Goal: Task Accomplishment & Management: Use online tool/utility

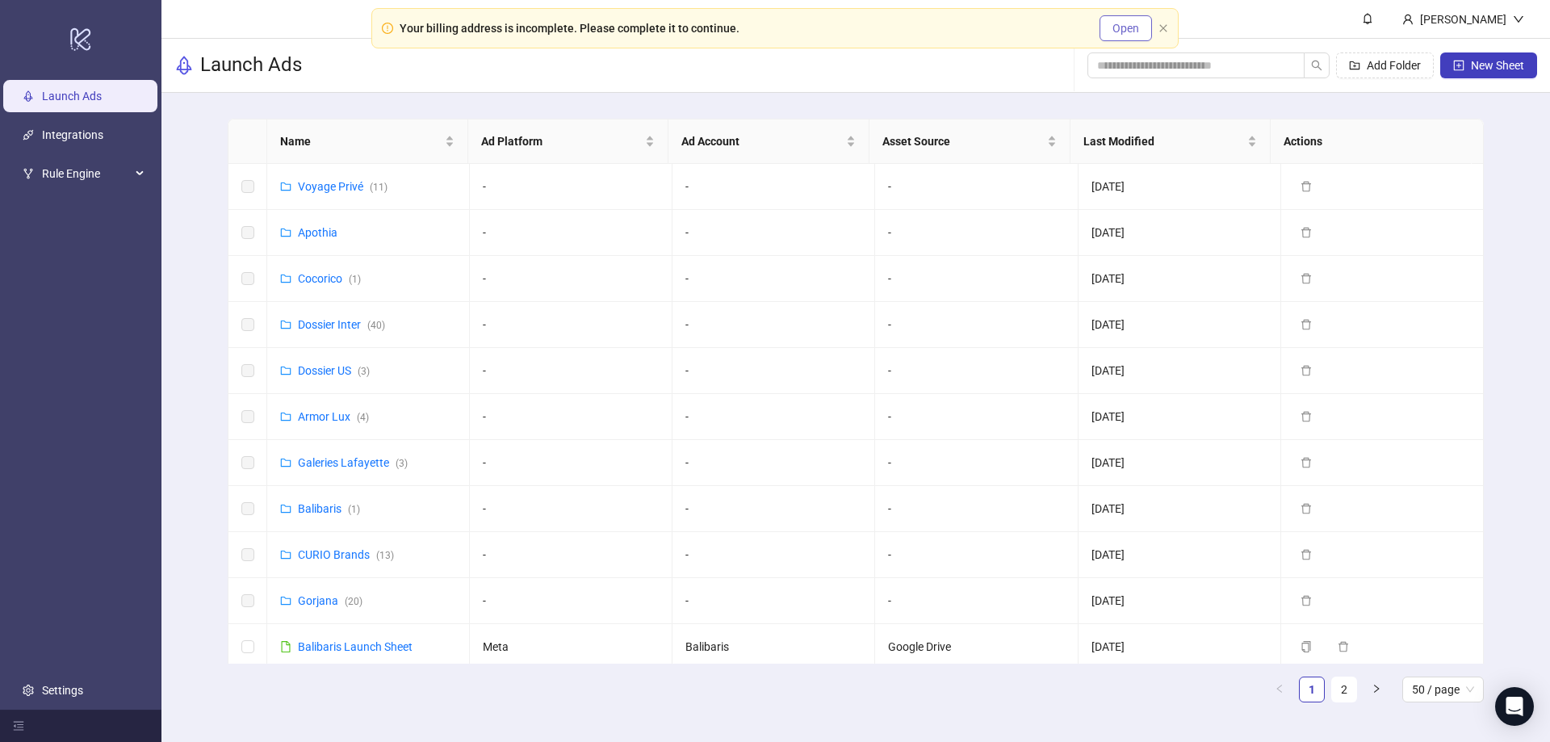
click at [1121, 33] on span "Open" at bounding box center [1126, 28] width 27 height 13
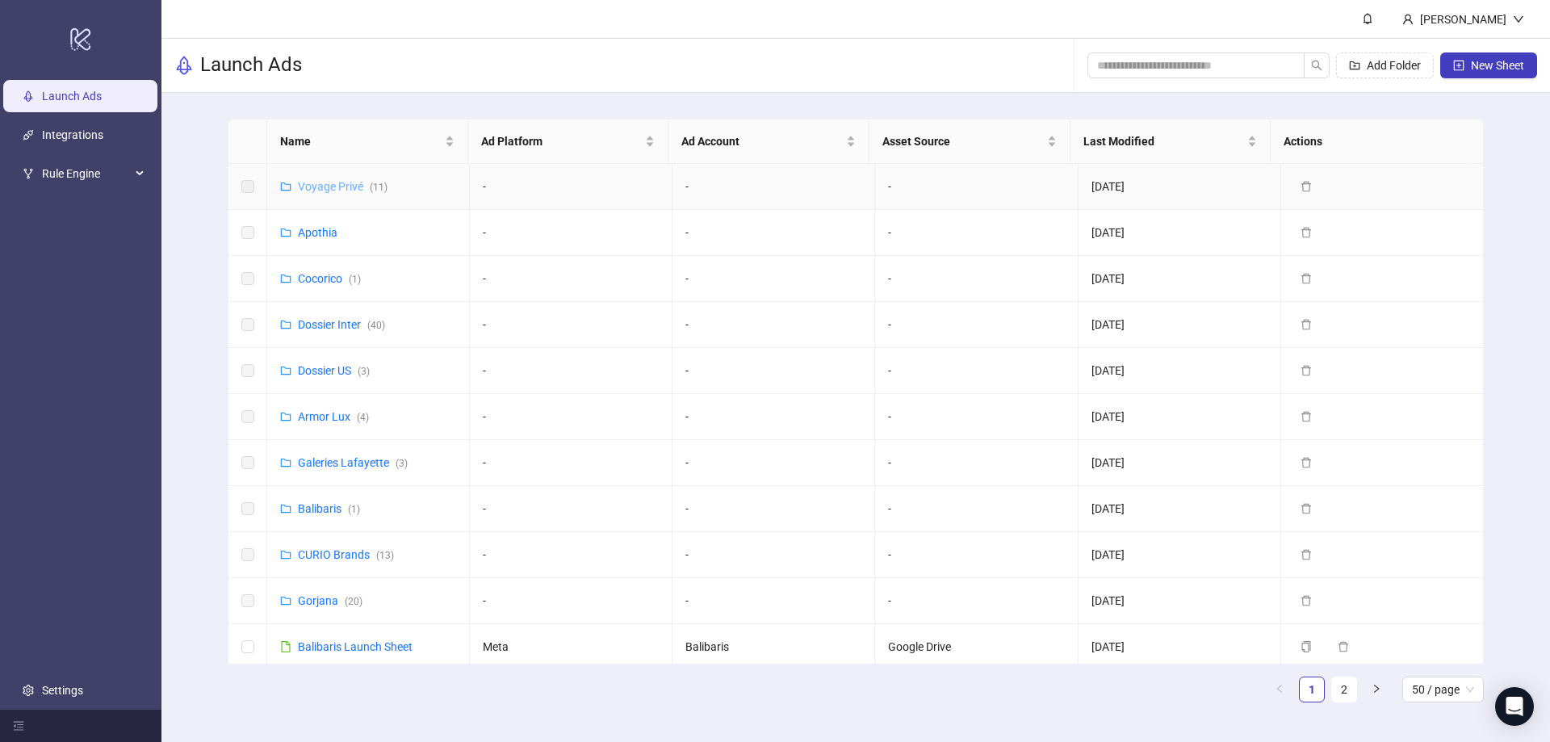
click at [346, 185] on link "Voyage Privé ( 11 )" at bounding box center [343, 186] width 90 height 13
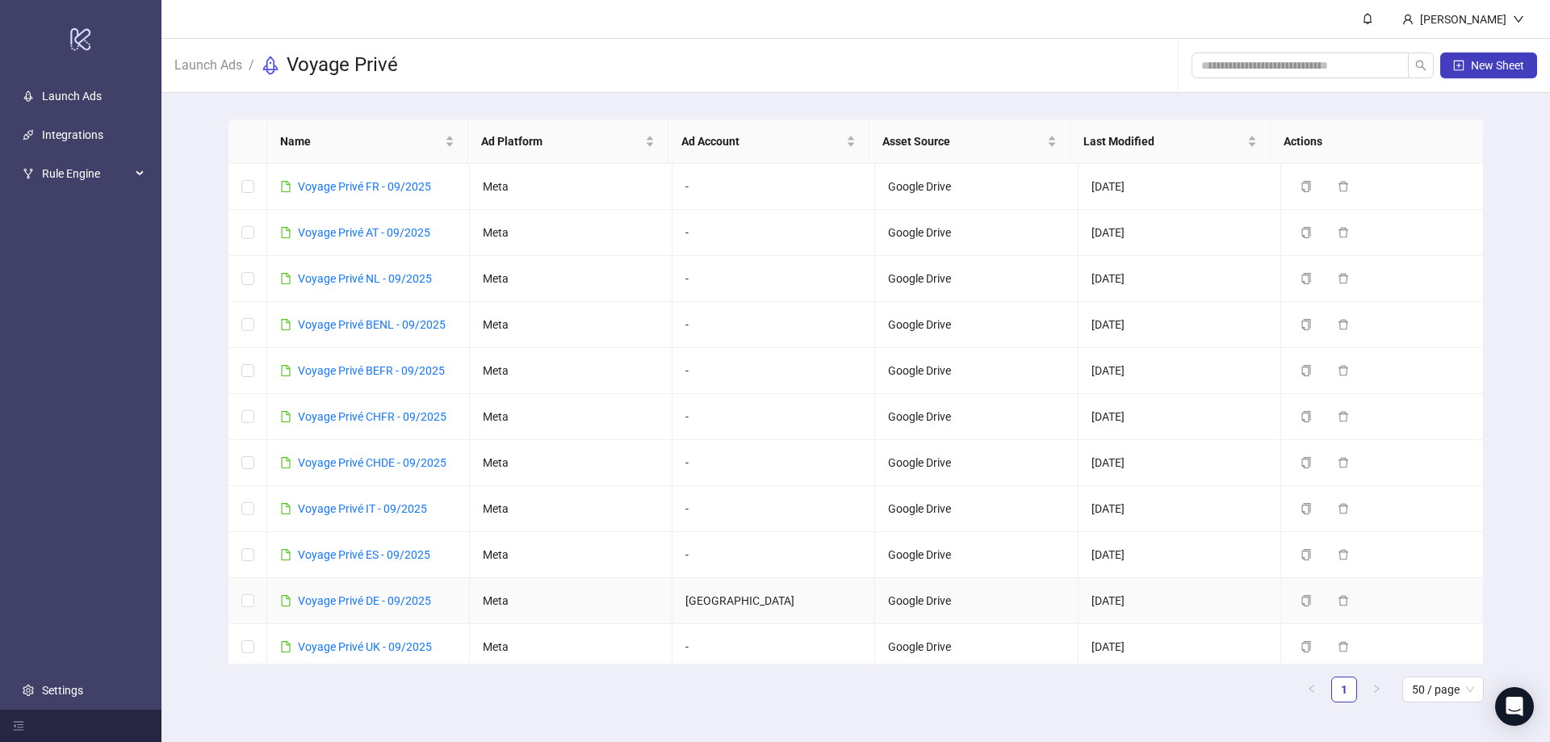
click at [363, 599] on link "Voyage Privé DE - 09/2025" at bounding box center [364, 600] width 133 height 13
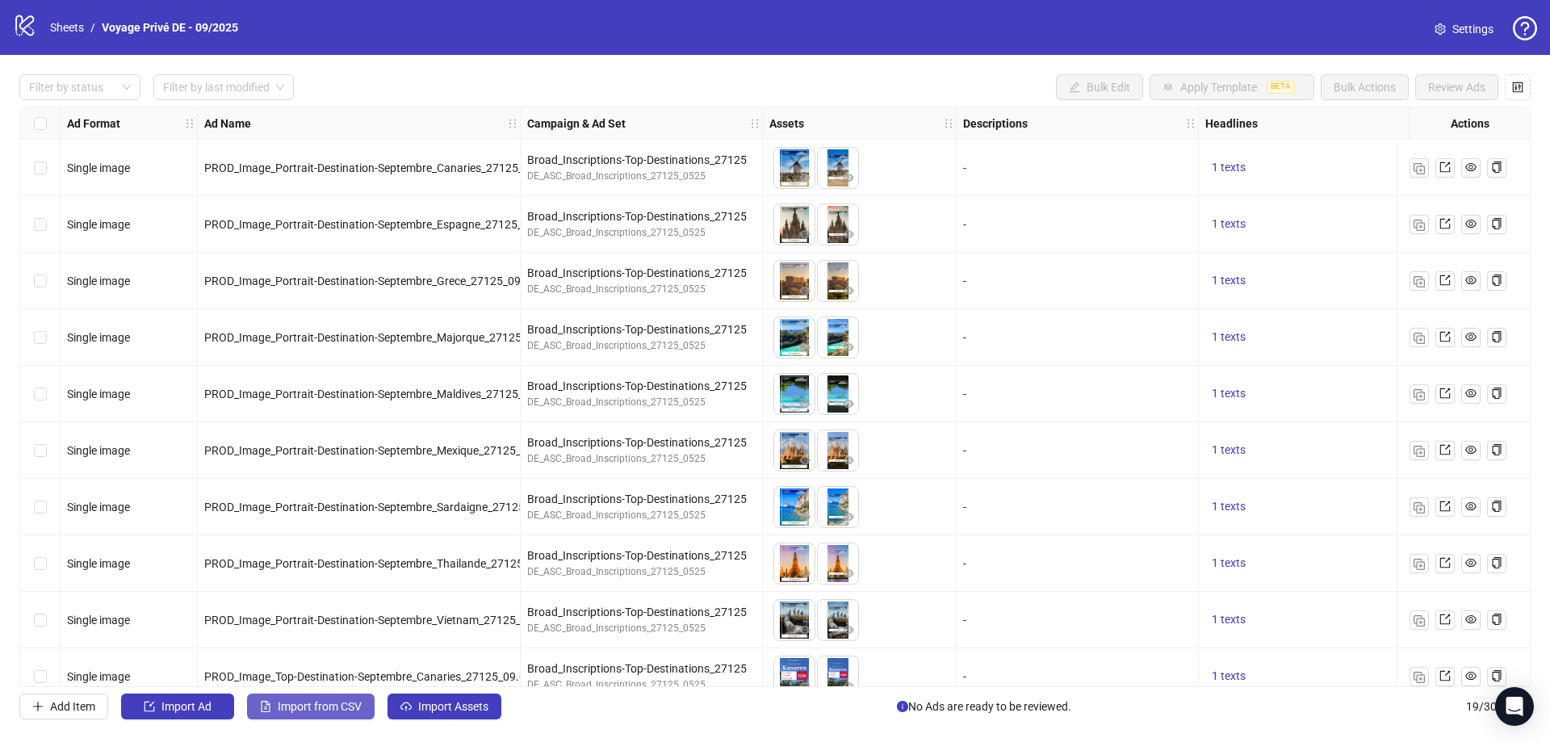
click at [346, 704] on span "Import from CSV" at bounding box center [320, 706] width 84 height 13
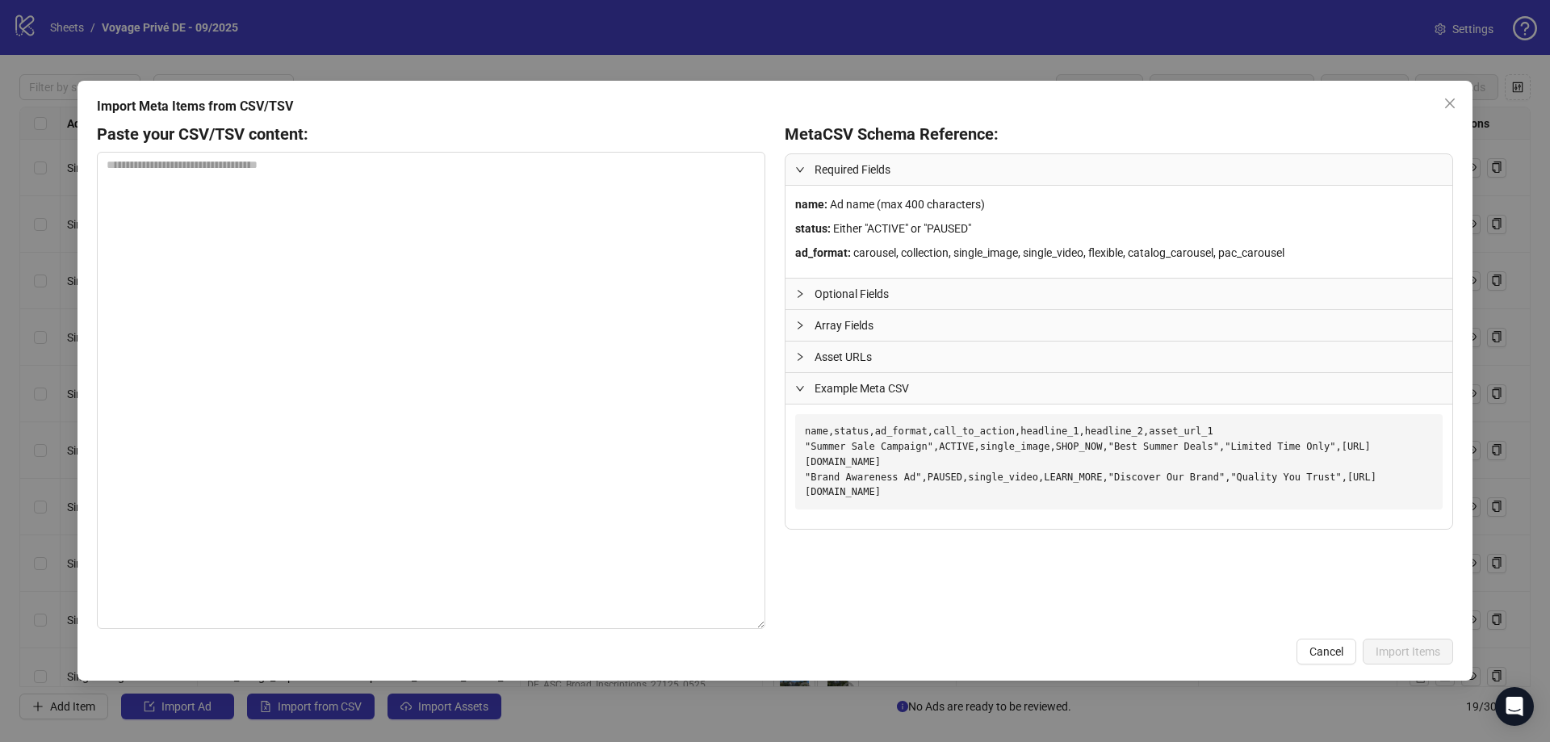
click at [840, 392] on span "Example Meta CSV" at bounding box center [1129, 388] width 628 height 18
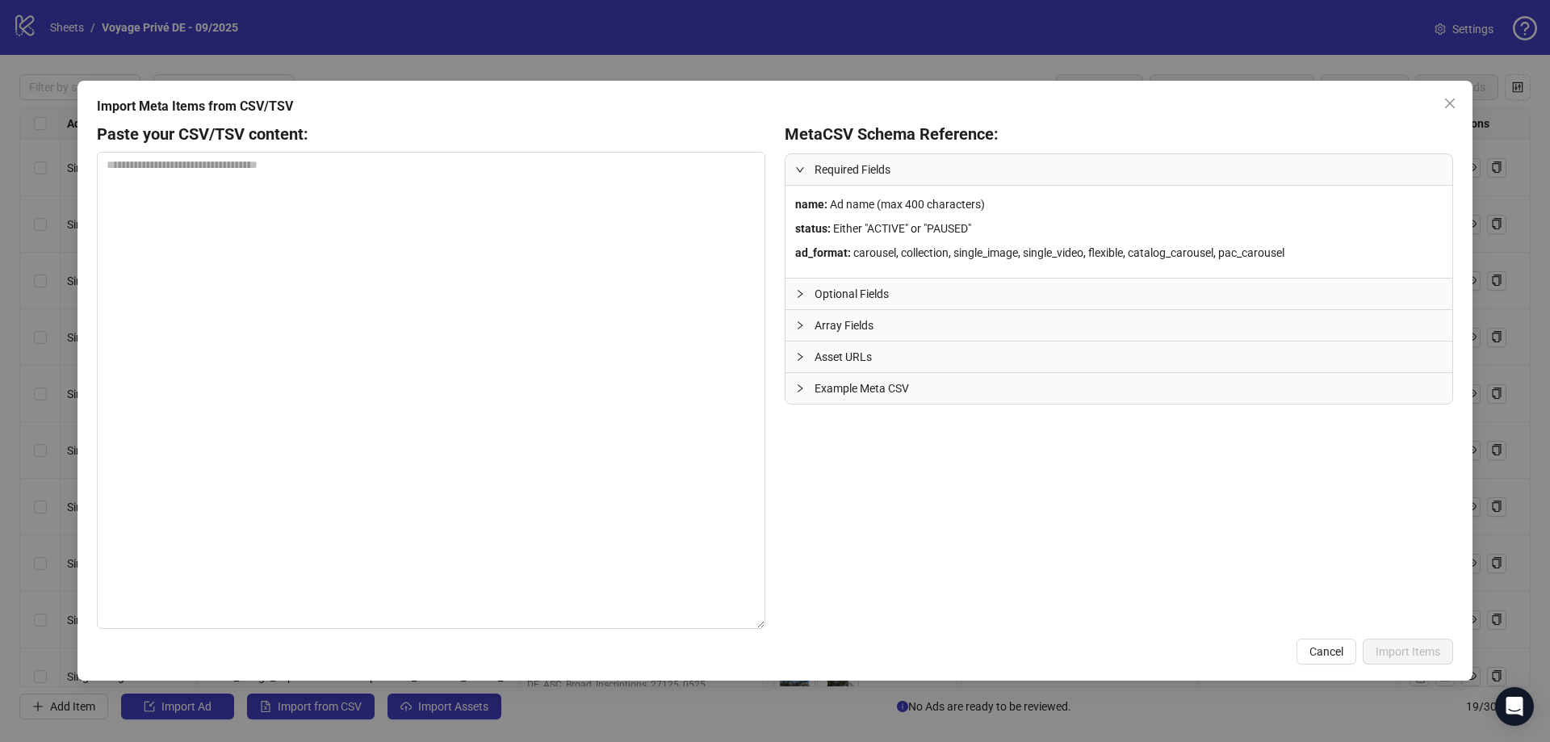
click at [843, 382] on span "Example Meta CSV" at bounding box center [1129, 388] width 628 height 18
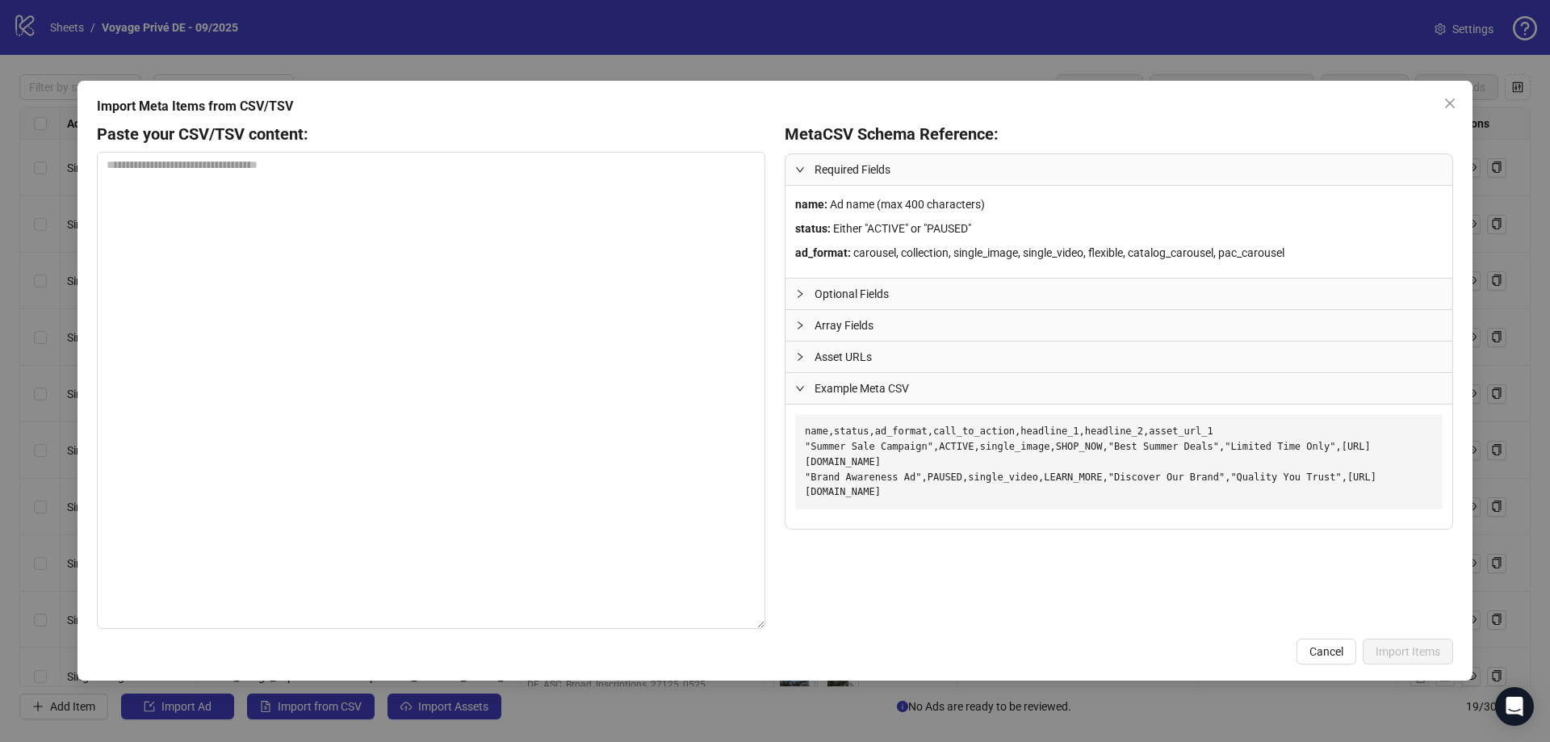
click at [801, 354] on icon "collapsed" at bounding box center [800, 357] width 10 height 10
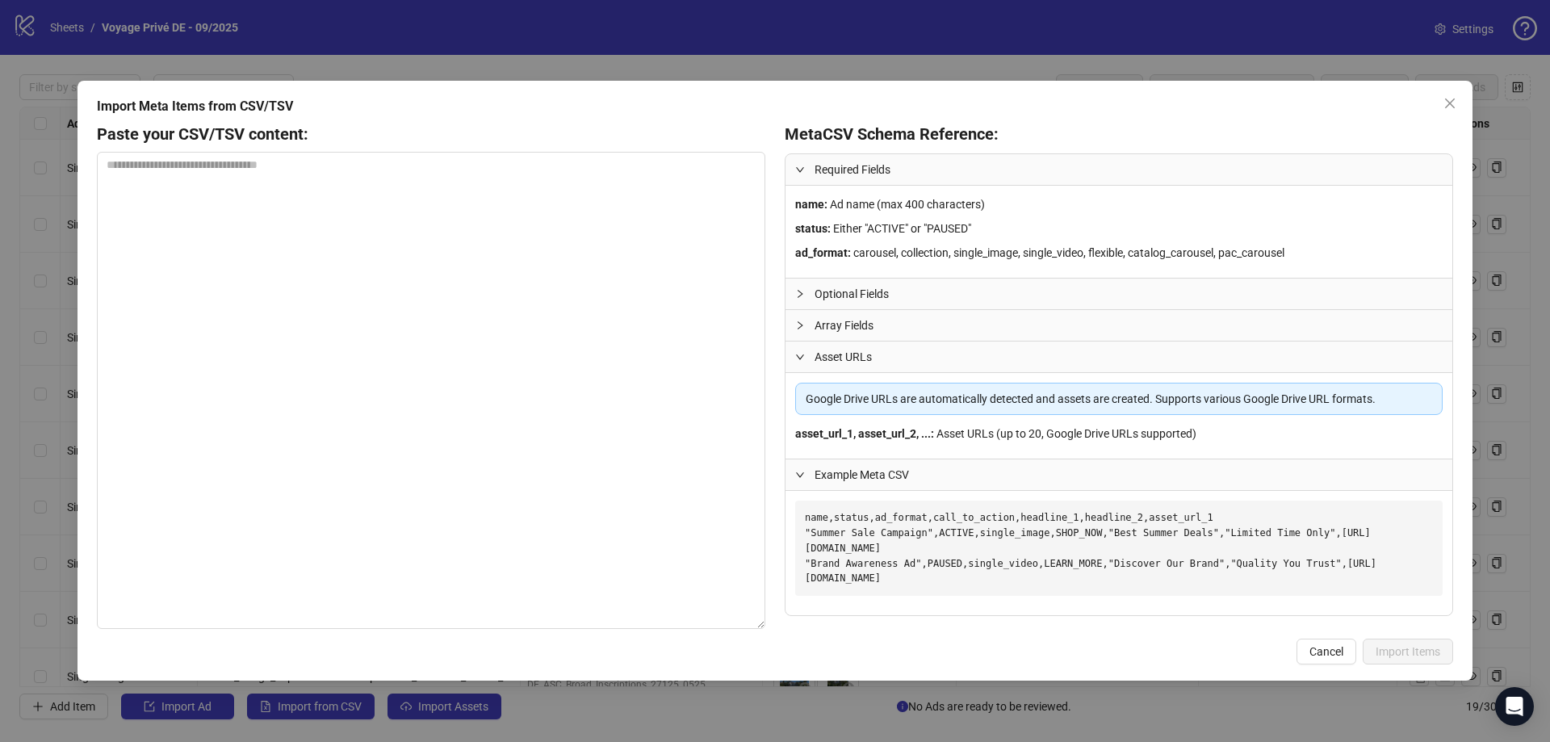
click at [803, 332] on div at bounding box center [804, 325] width 19 height 18
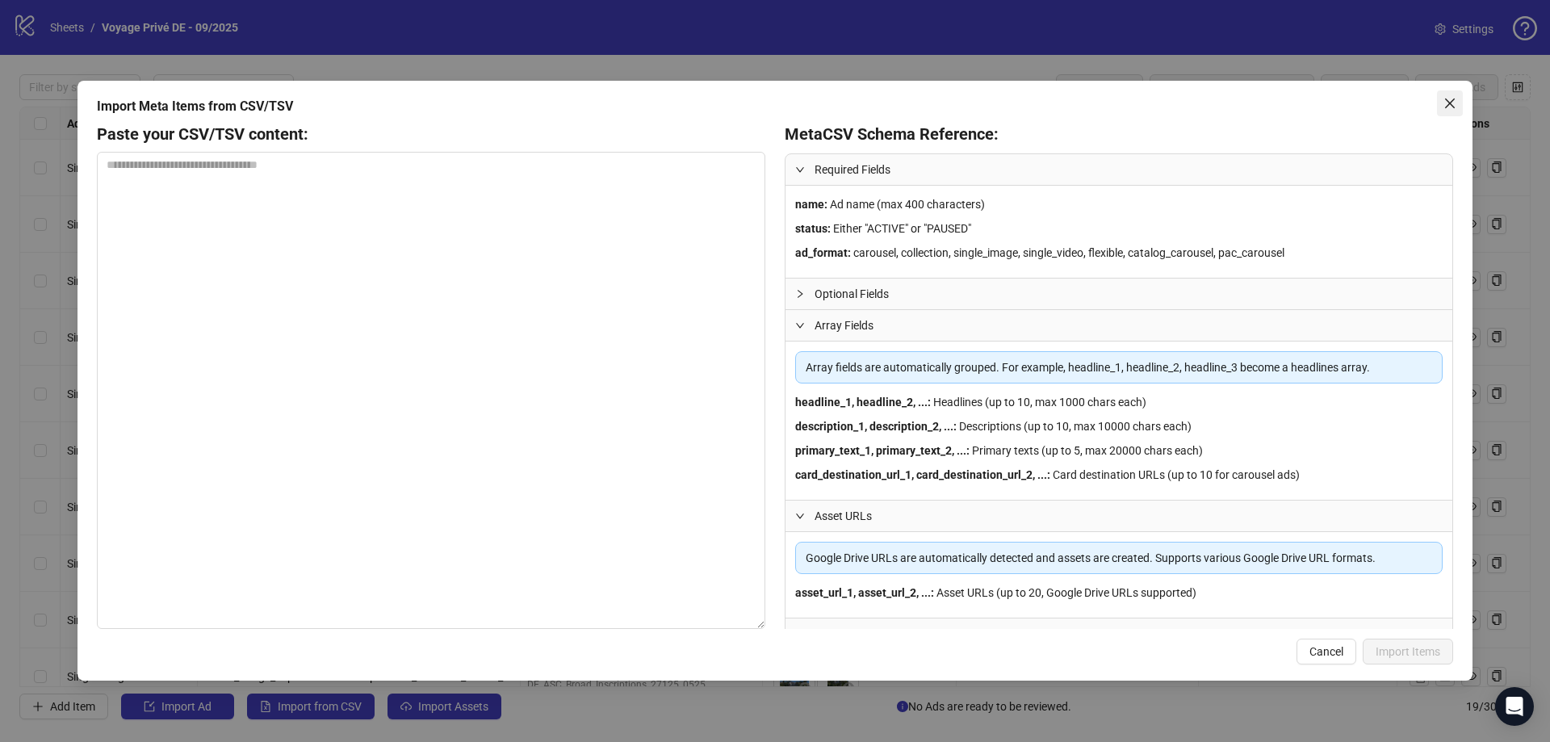
click at [1448, 103] on icon "close" at bounding box center [1450, 103] width 13 height 13
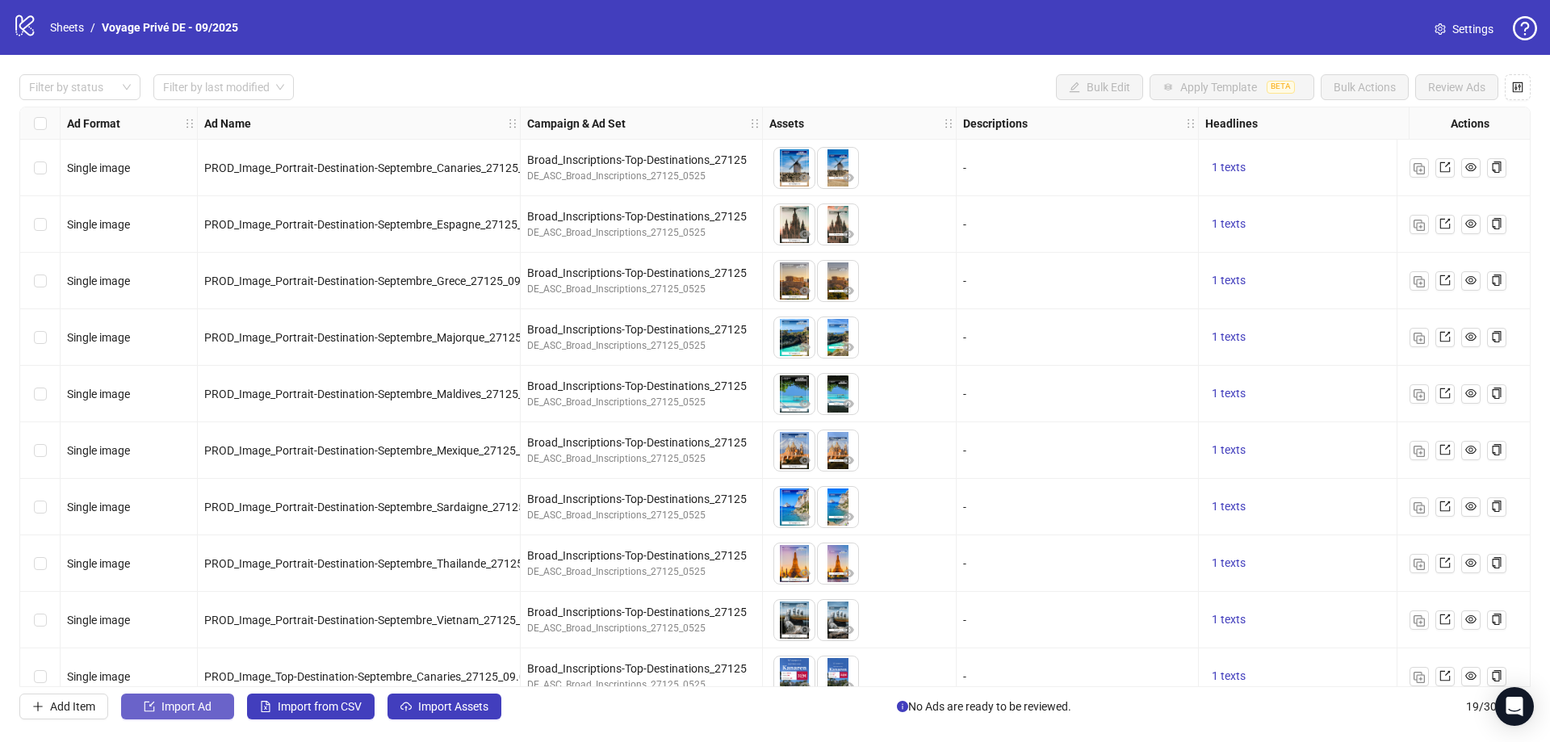
click at [182, 710] on span "Import Ad" at bounding box center [186, 706] width 50 height 13
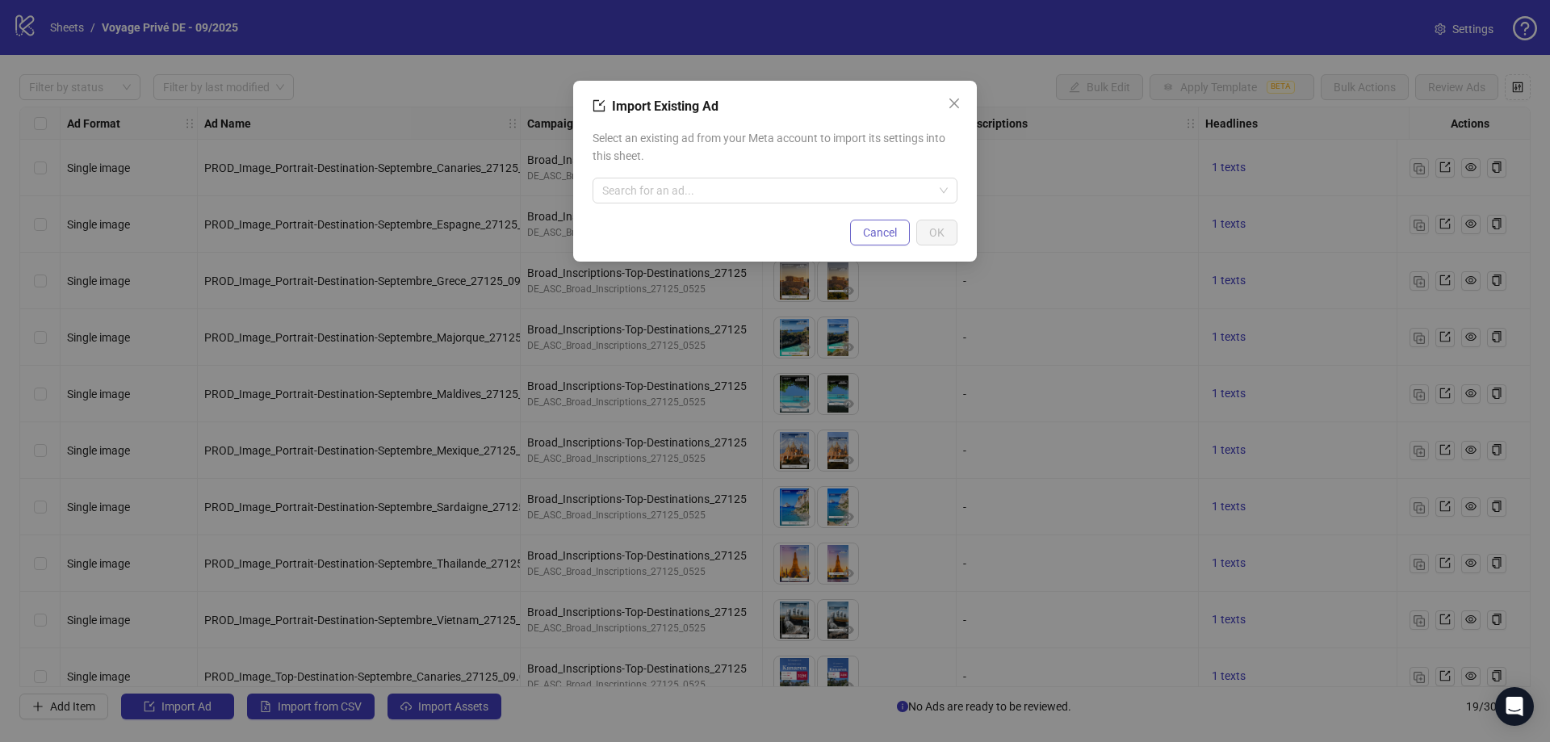
click at [872, 233] on span "Cancel" at bounding box center [880, 232] width 34 height 13
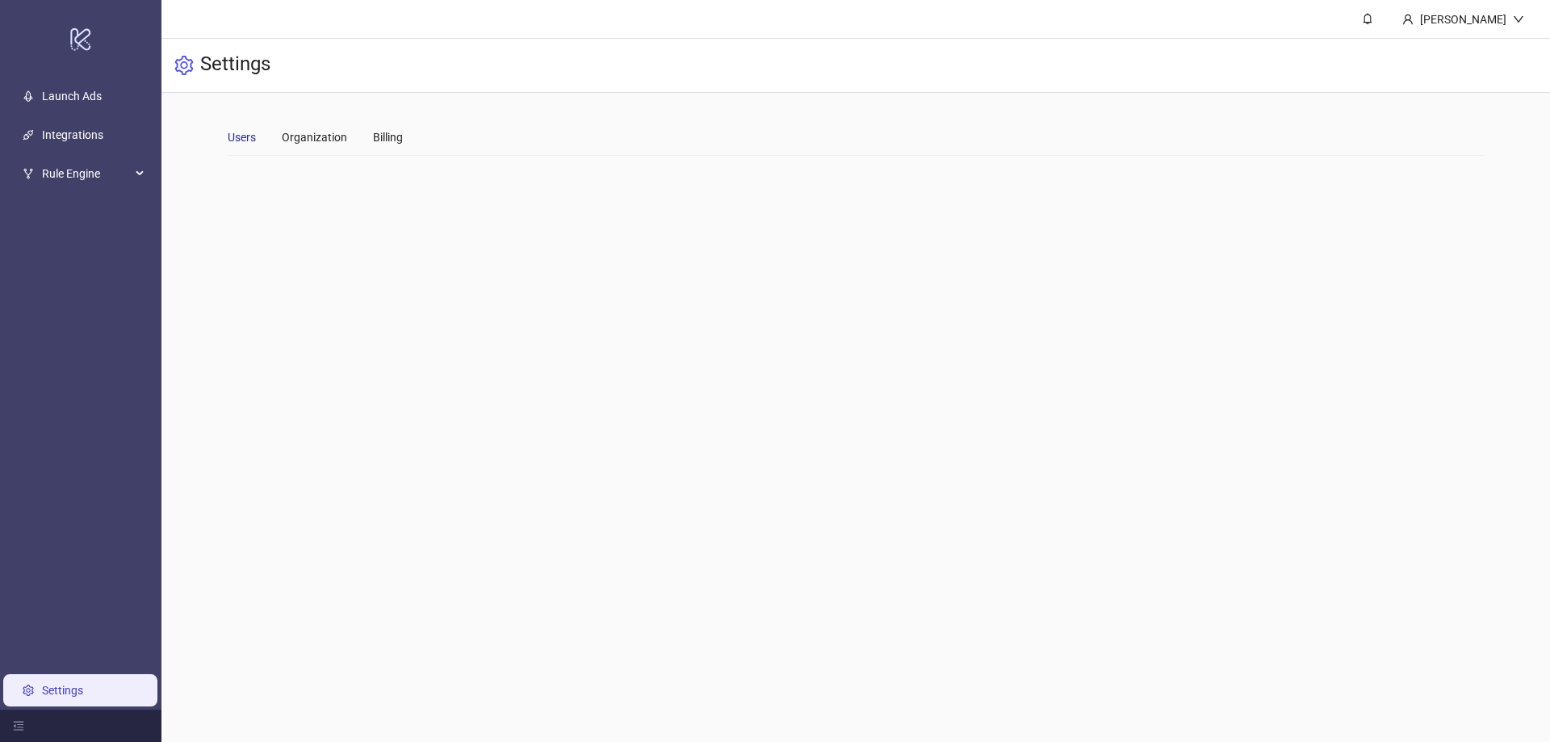
click at [240, 137] on div "Users" at bounding box center [242, 137] width 28 height 18
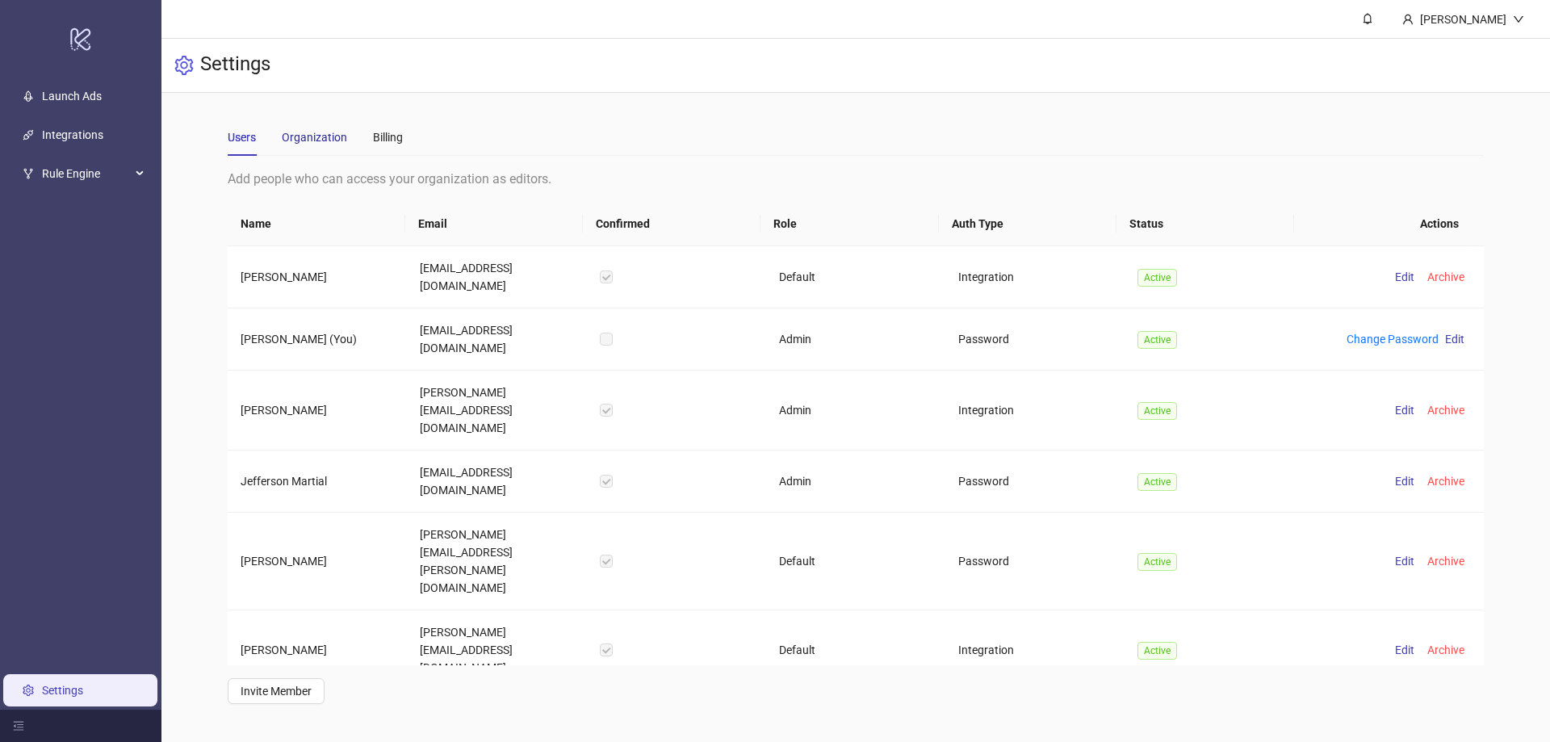
click at [317, 137] on div "Organization" at bounding box center [314, 137] width 65 height 18
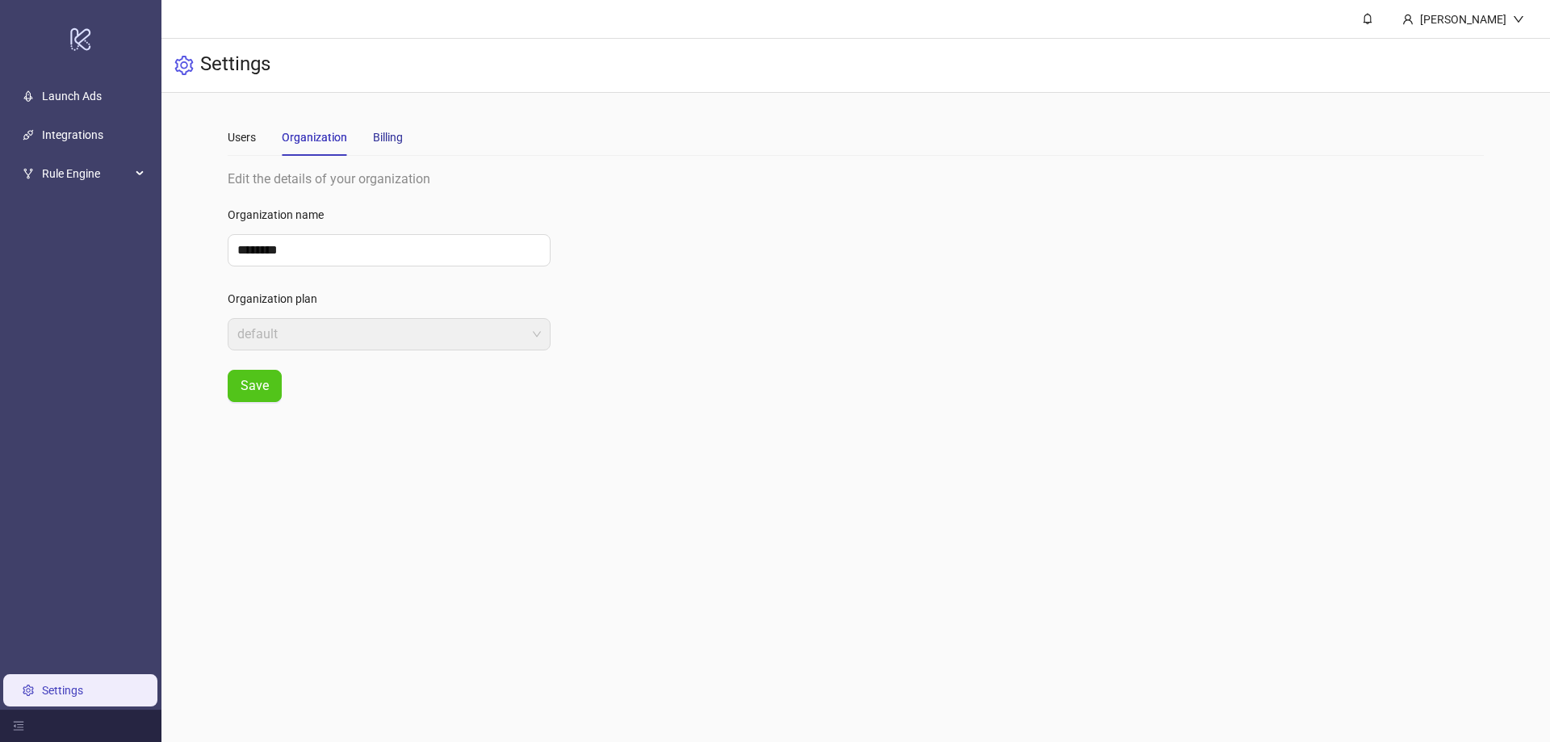
click at [383, 138] on div "Billing" at bounding box center [388, 137] width 30 height 18
